Goal: Task Accomplishment & Management: Use online tool/utility

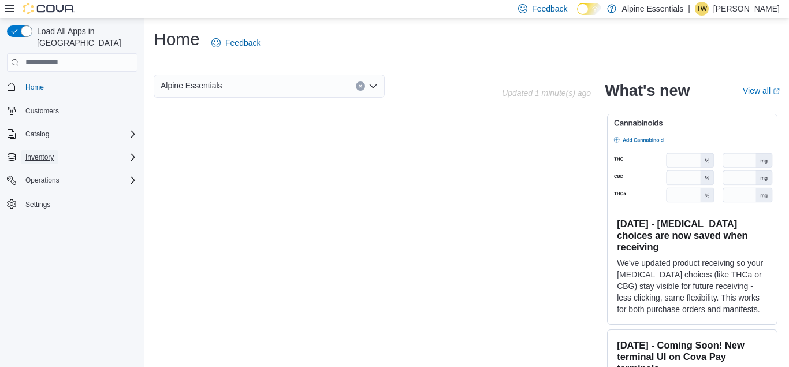
click at [39, 152] on span "Inventory" at bounding box center [39, 156] width 28 height 9
click at [11, 8] on icon at bounding box center [9, 8] width 9 height 7
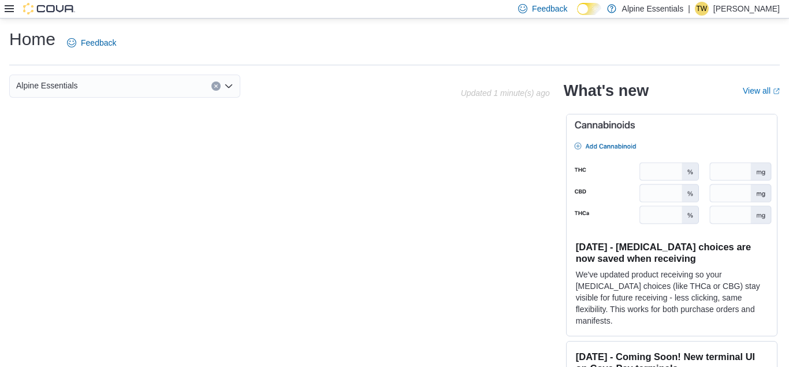
click at [8, 10] on icon at bounding box center [9, 8] width 9 height 9
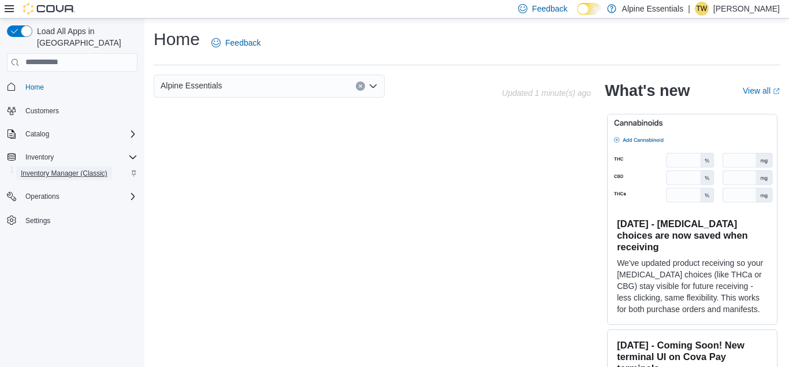
click at [56, 169] on span "Inventory Manager (Classic)" at bounding box center [64, 173] width 87 height 9
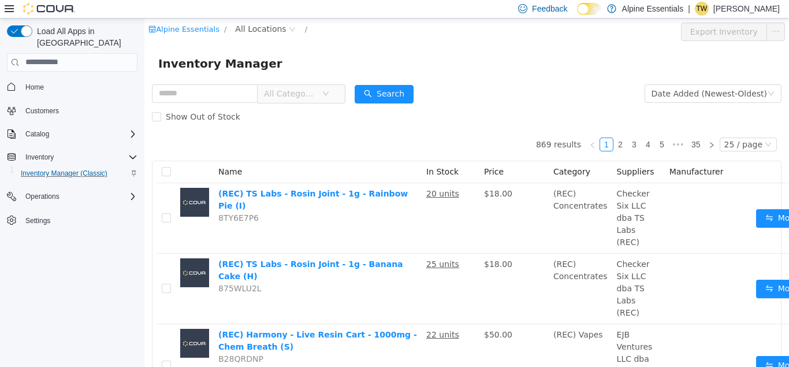
click at [132, 170] on icon "Complex example" at bounding box center [134, 173] width 5 height 6
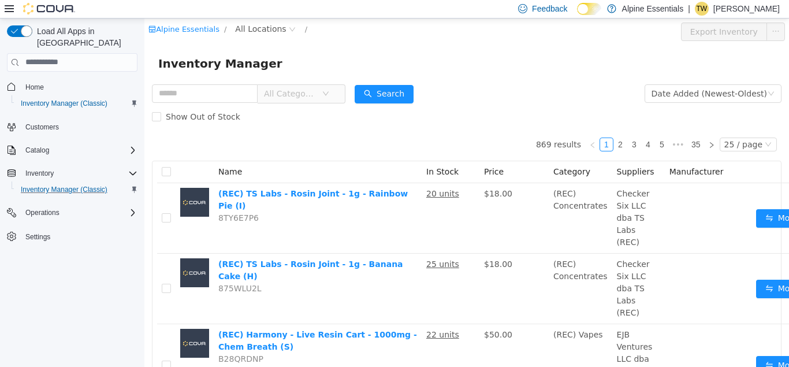
click at [10, 11] on icon at bounding box center [9, 8] width 9 height 7
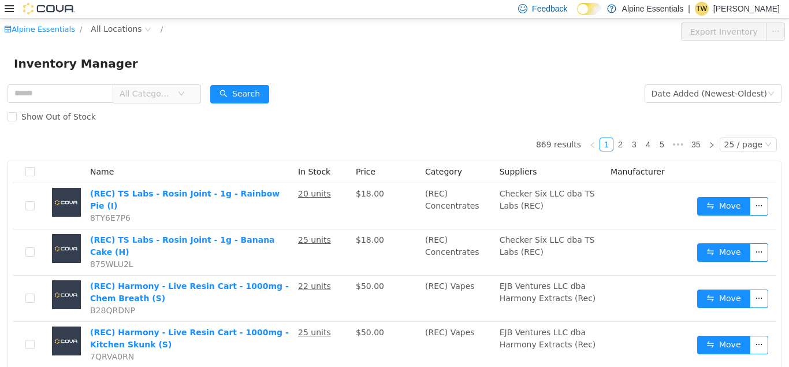
click at [10, 11] on icon at bounding box center [9, 8] width 9 height 7
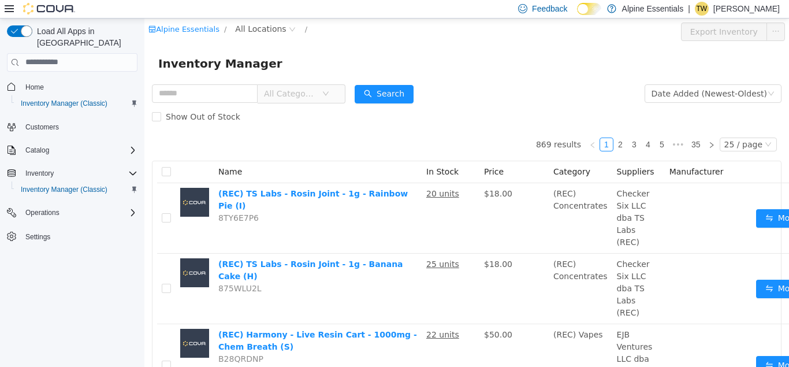
click at [10, 11] on icon at bounding box center [9, 8] width 9 height 7
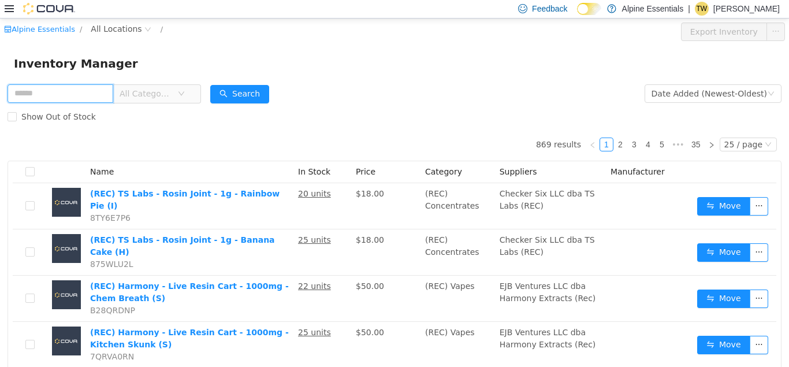
click at [86, 102] on input "text" at bounding box center [61, 93] width 106 height 18
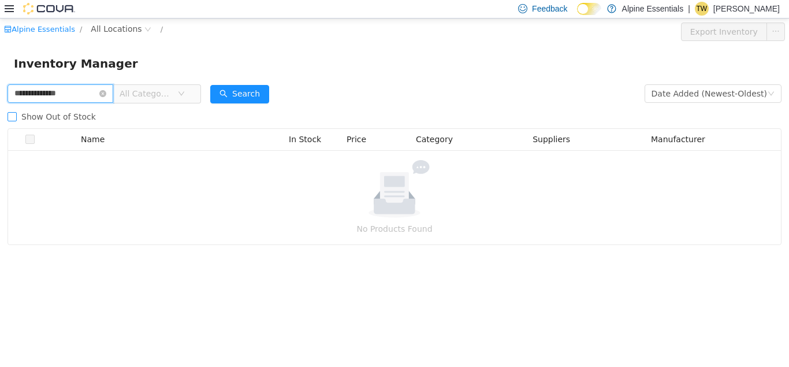
type input "**********"
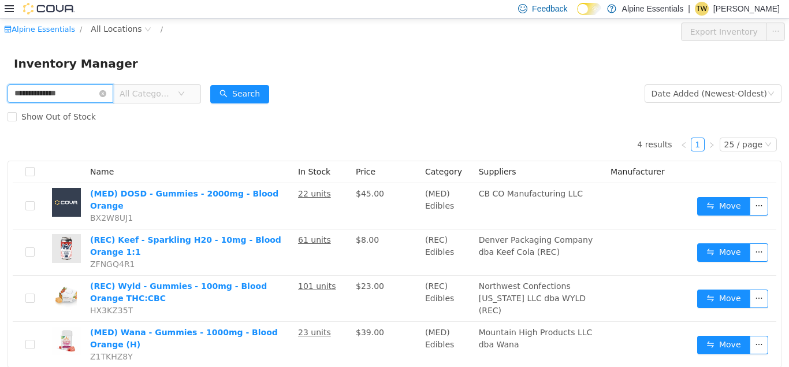
scroll to position [26, 0]
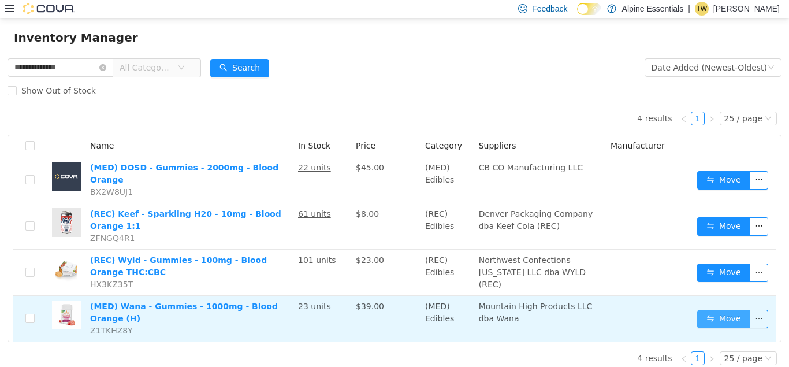
click at [713, 310] on button "Move" at bounding box center [723, 318] width 53 height 18
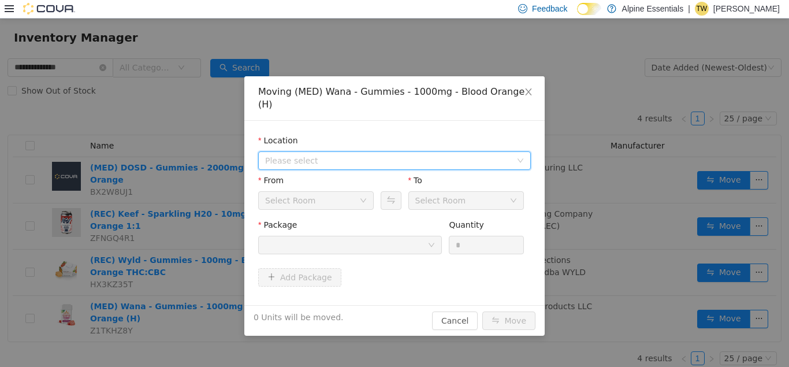
click at [390, 154] on span "Please select" at bounding box center [388, 160] width 246 height 12
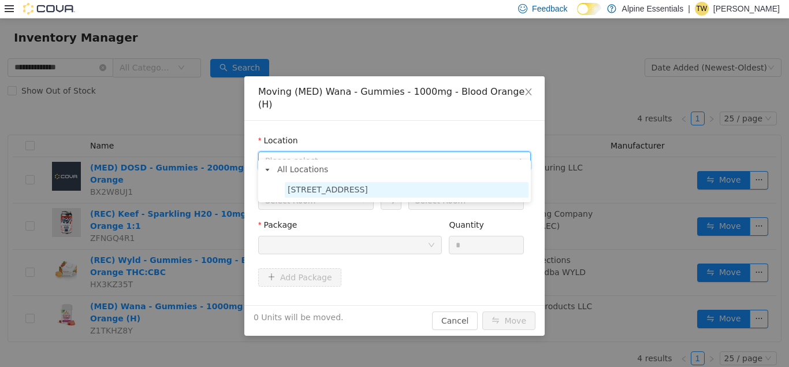
click at [379, 191] on span "[STREET_ADDRESS]" at bounding box center [407, 189] width 244 height 16
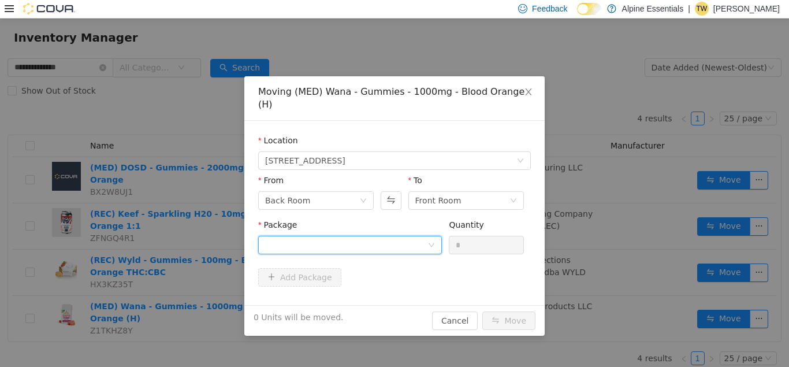
click at [382, 238] on div at bounding box center [346, 244] width 162 height 17
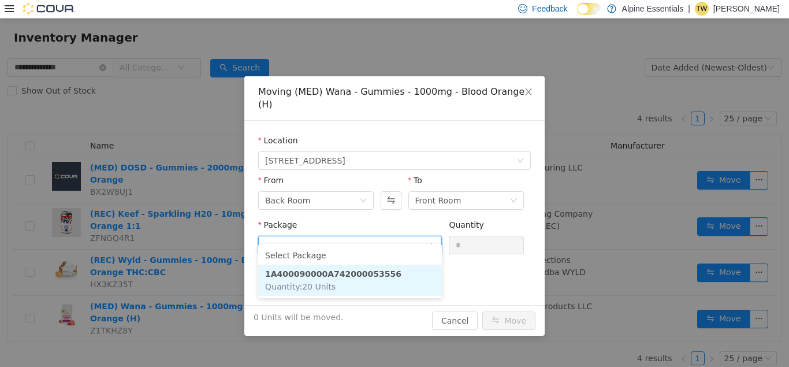
click at [361, 290] on li "1A400090000A742000053556 Quantity : 20 Units" at bounding box center [350, 279] width 184 height 31
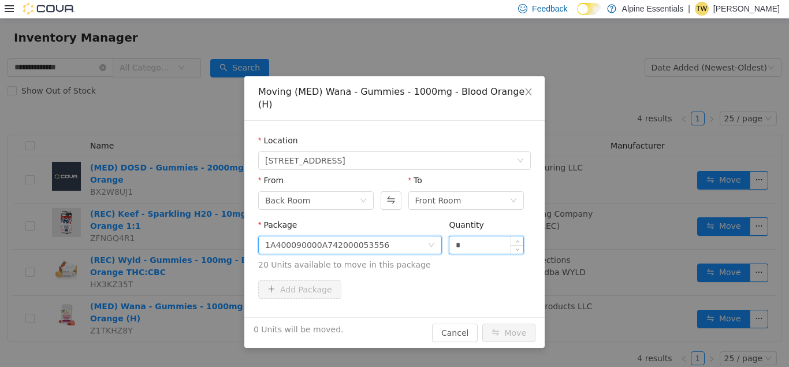
click at [456, 236] on input "*" at bounding box center [486, 244] width 74 height 17
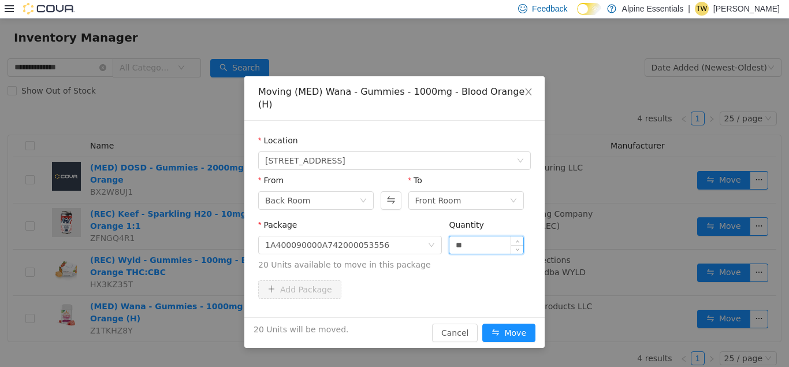
type input "**"
click at [482, 323] on button "Move" at bounding box center [508, 332] width 53 height 18
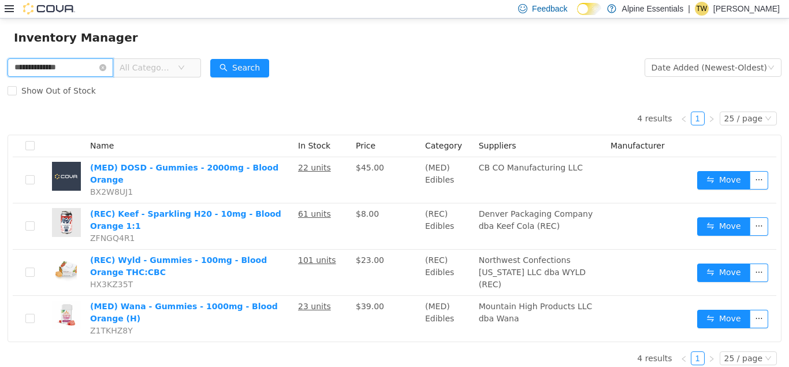
click at [47, 73] on input "**********" at bounding box center [61, 67] width 106 height 18
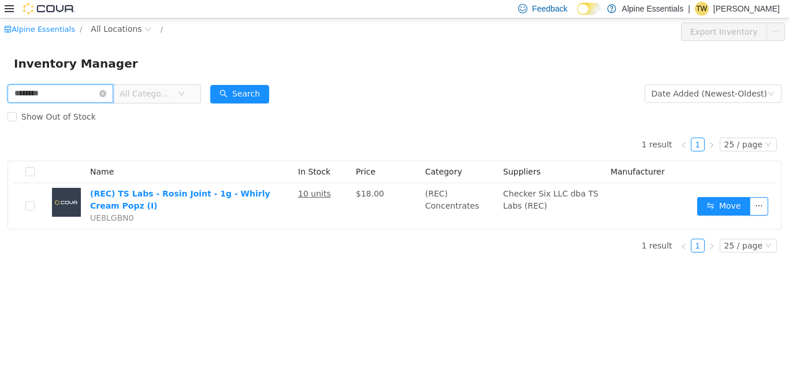
type input "********"
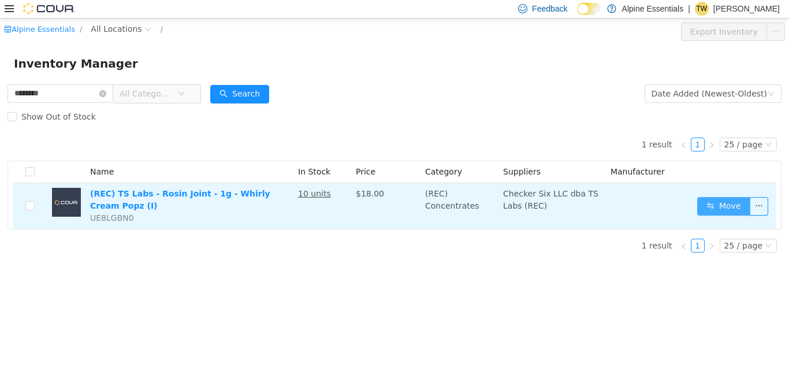
click at [714, 204] on button "Move" at bounding box center [723, 205] width 53 height 18
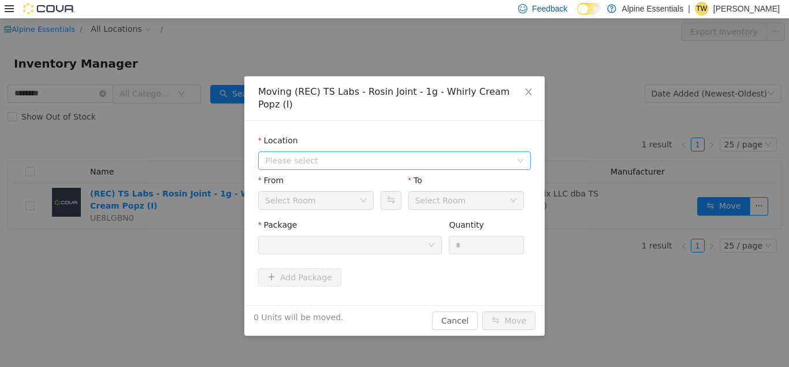
click at [432, 151] on span "Please select" at bounding box center [390, 159] width 251 height 17
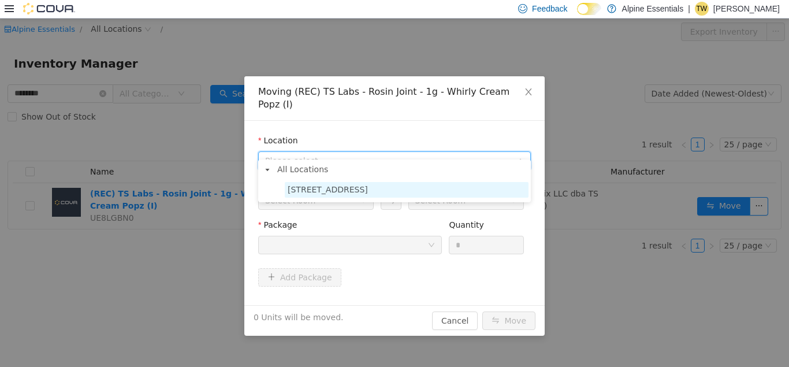
click at [373, 189] on span "[STREET_ADDRESS]" at bounding box center [407, 189] width 244 height 16
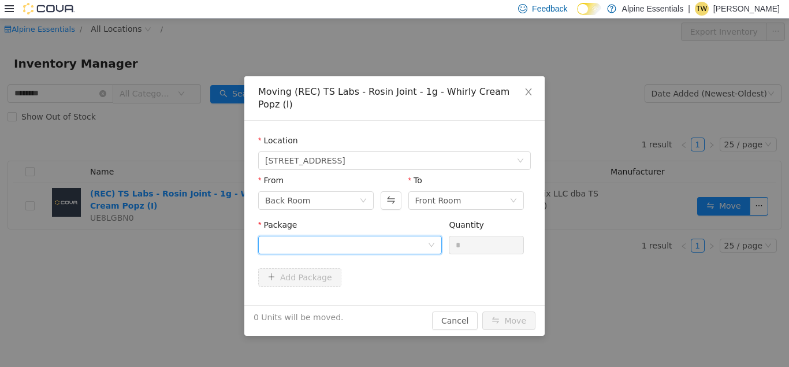
click at [351, 236] on div at bounding box center [346, 244] width 162 height 17
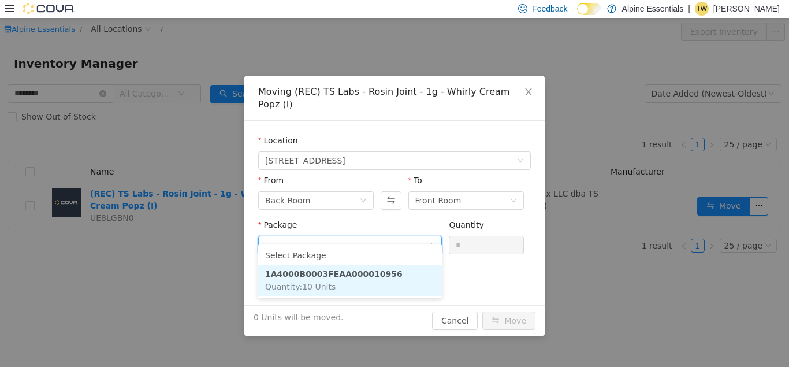
click at [351, 272] on strong "1A4000B0003FEAA000010956" at bounding box center [333, 272] width 137 height 9
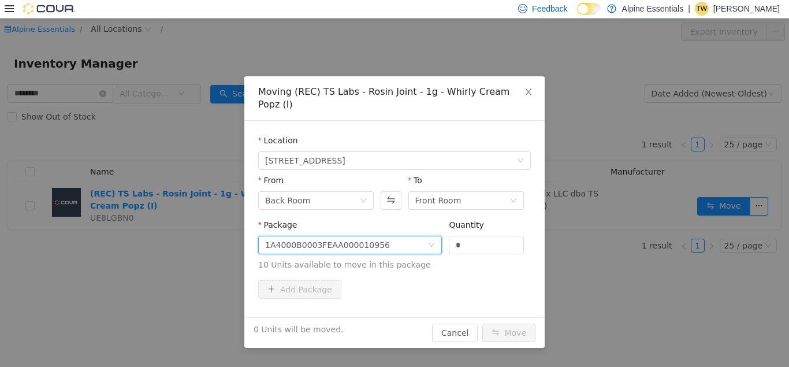
click at [446, 231] on div "Package 1A4000B0003FEAA000010956 Quantity * 10 Units available to move in this …" at bounding box center [394, 244] width 273 height 52
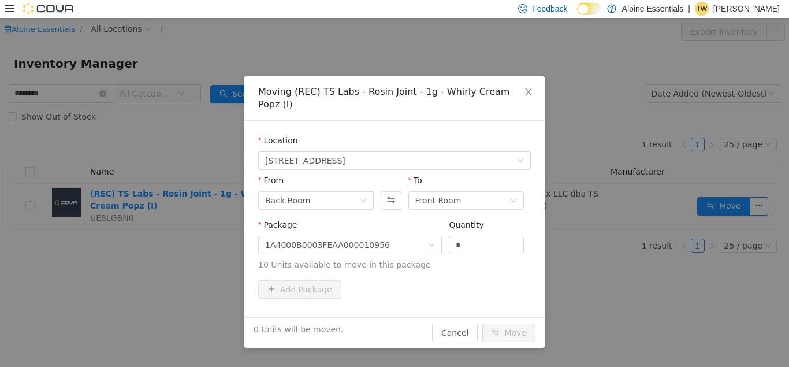
click at [448, 231] on div "Package 1A4000B0003FEAA000010956 Quantity * 10 Units available to move in this …" at bounding box center [394, 244] width 273 height 52
click at [452, 236] on input "*" at bounding box center [486, 244] width 74 height 17
type input "**"
click at [482, 323] on button "Move" at bounding box center [508, 332] width 53 height 18
